Goal: Check status: Check status

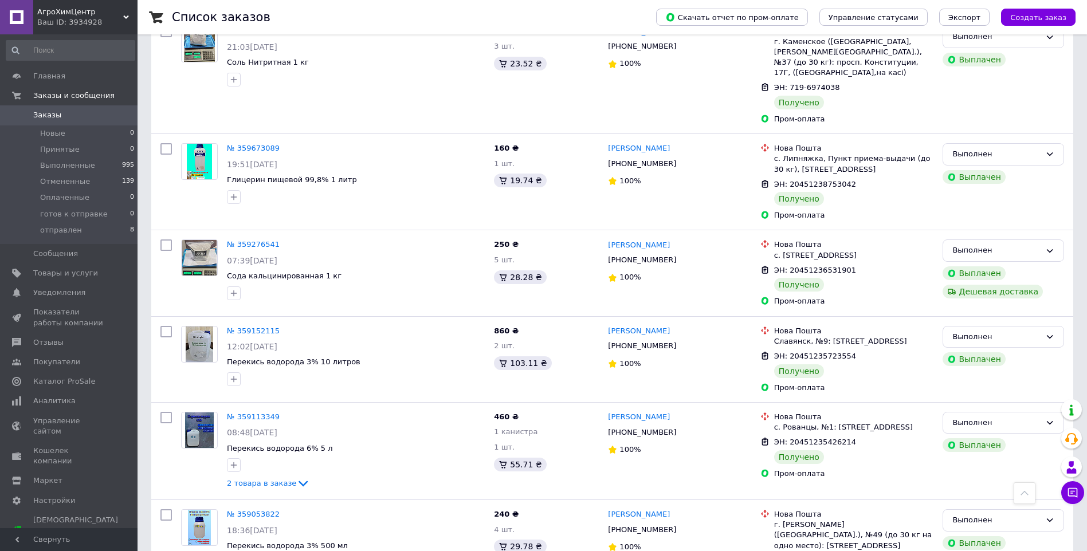
scroll to position [1089, 0]
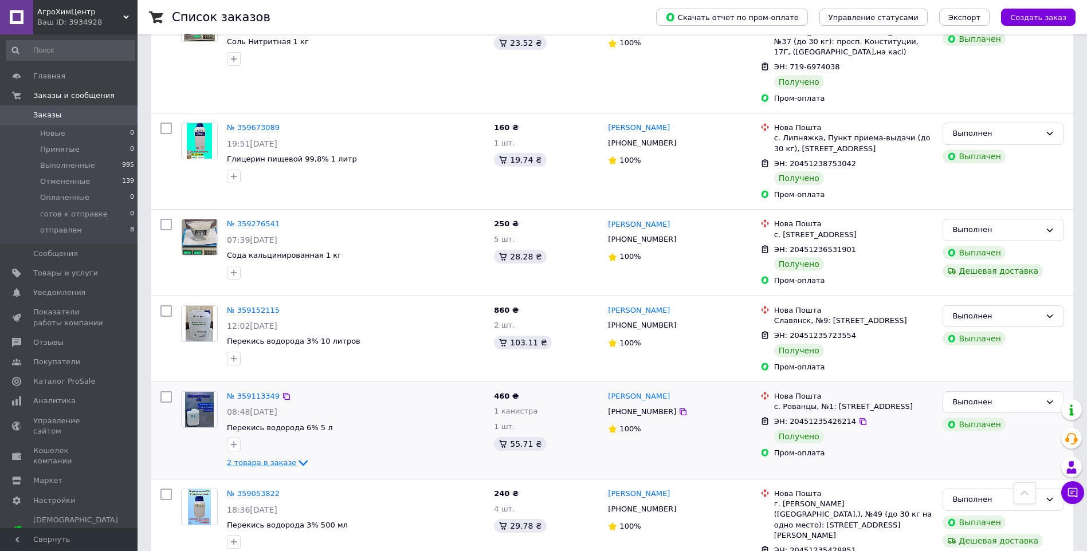
click at [299, 461] on icon at bounding box center [303, 464] width 9 height 6
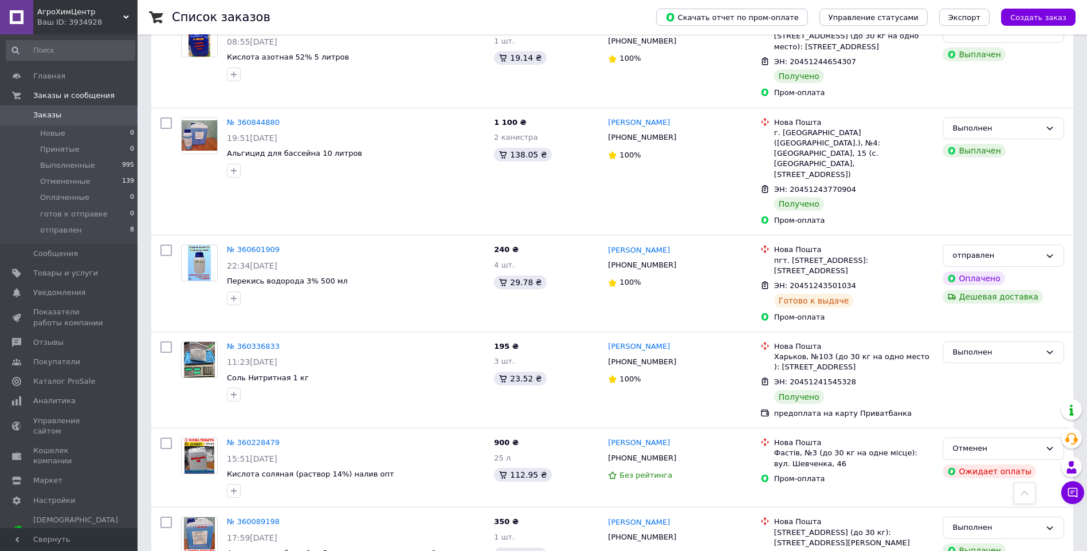
scroll to position [287, 0]
click at [261, 246] on link "№ 360601909" at bounding box center [253, 250] width 53 height 9
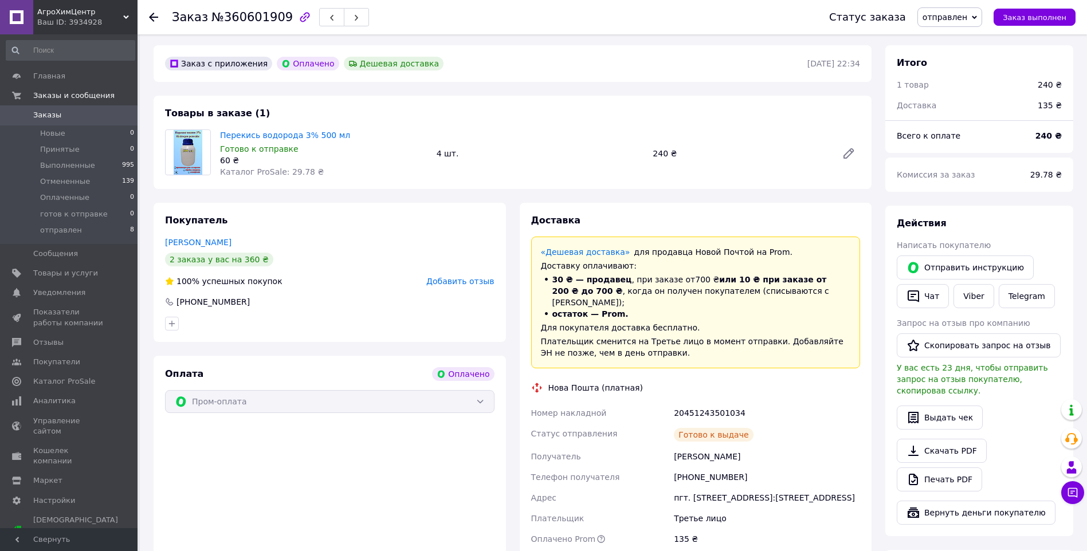
scroll to position [57, 0]
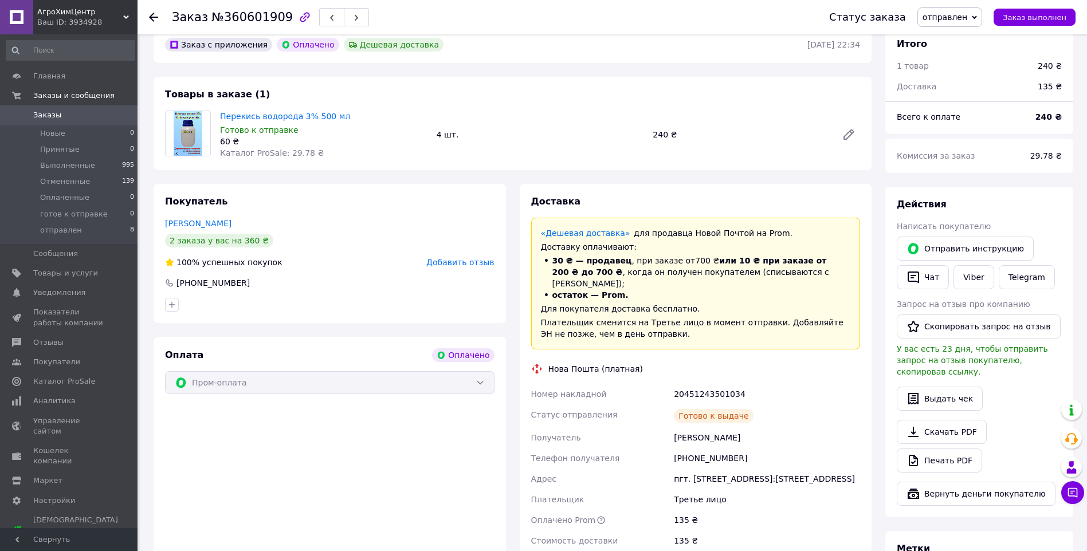
click at [48, 109] on link "Заказы 0" at bounding box center [70, 114] width 141 height 19
